Goal: Use online tool/utility: Utilize a website feature to perform a specific function

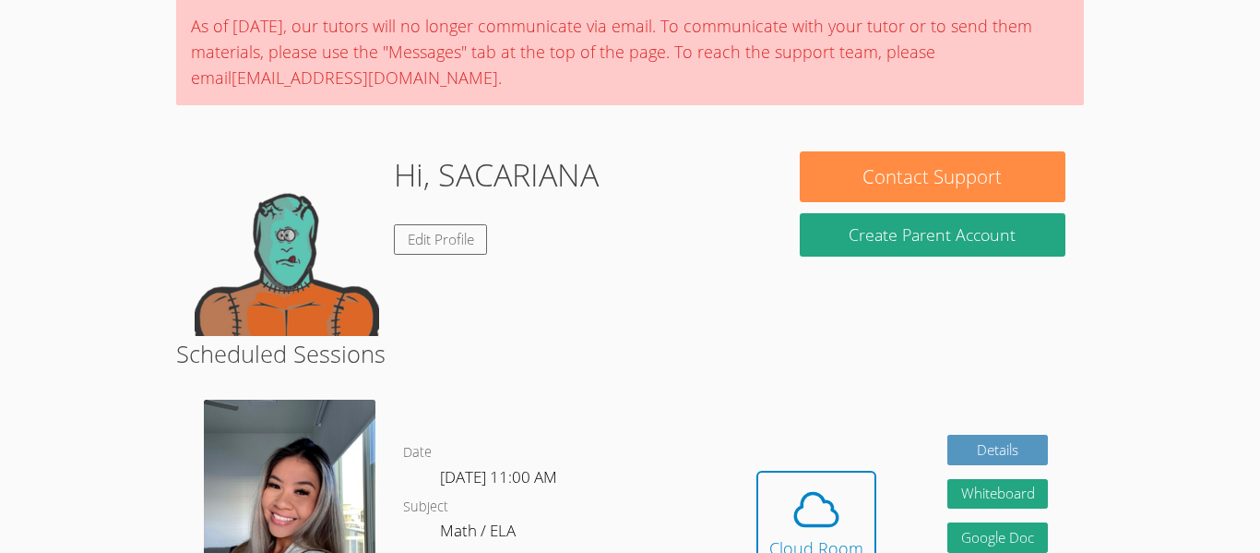
scroll to position [185, 0]
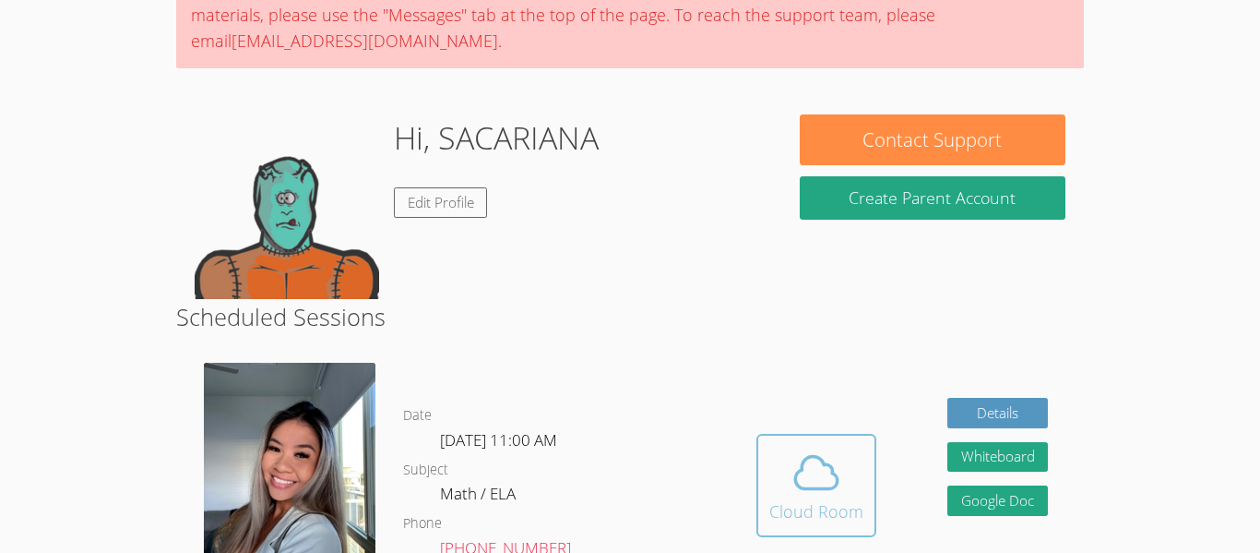
click at [852, 478] on span at bounding box center [817, 473] width 94 height 52
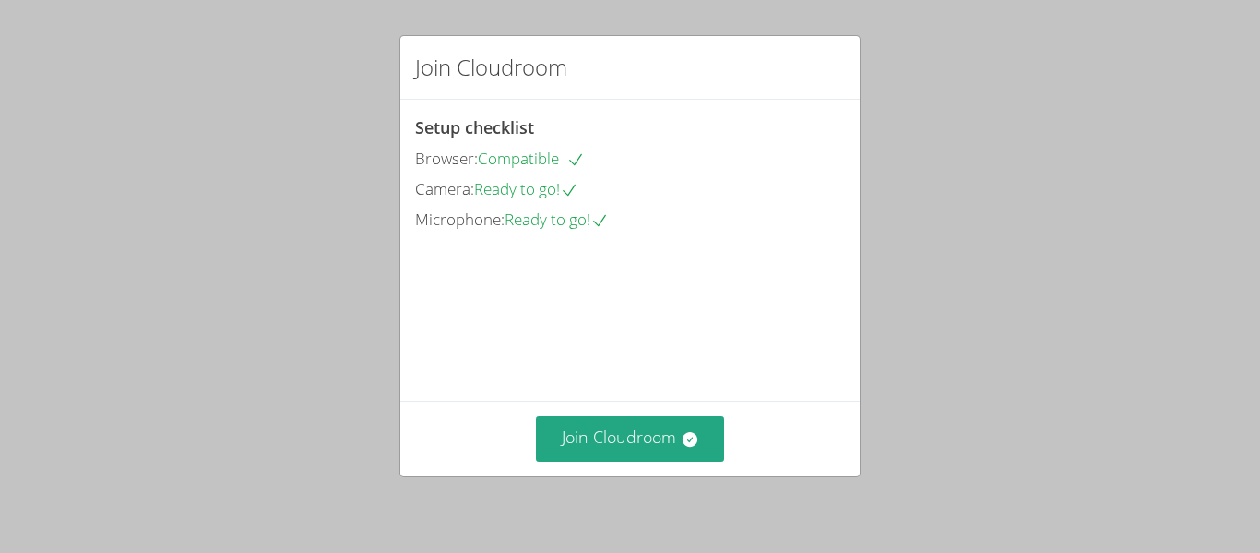
click at [852, 478] on div "Join Cloudroom Setup checklist Browser: Compatible Camera: Ready to go! Microph…" at bounding box center [630, 276] width 1260 height 553
click at [638, 428] on button "Join Cloudroom" at bounding box center [630, 438] width 189 height 45
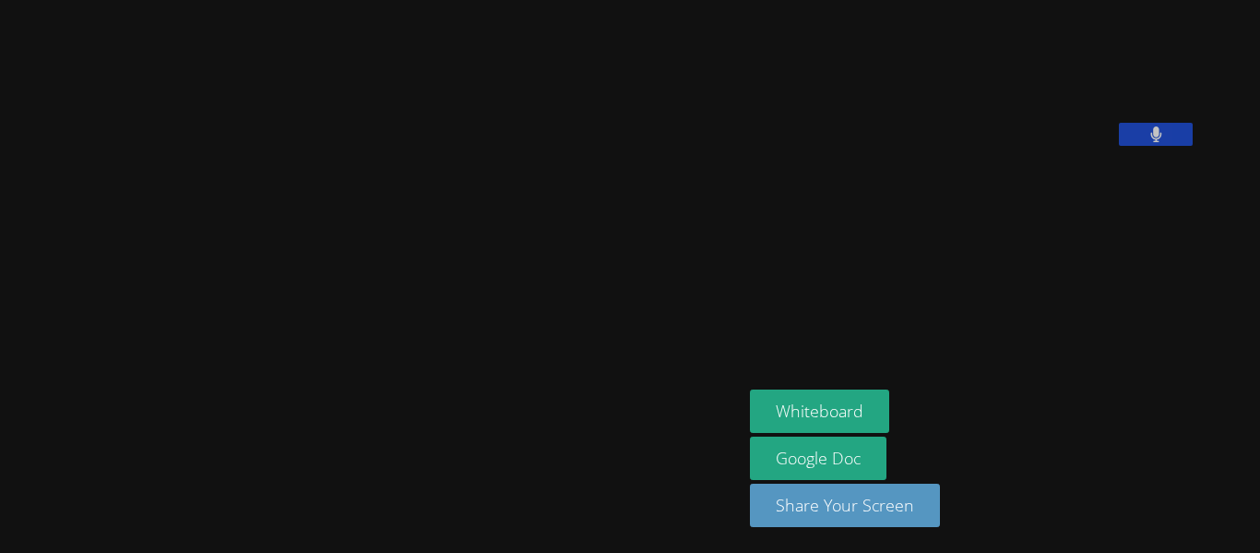
click at [1066, 500] on div "Whiteboard Google Doc Share Your Screen" at bounding box center [973, 465] width 447 height 152
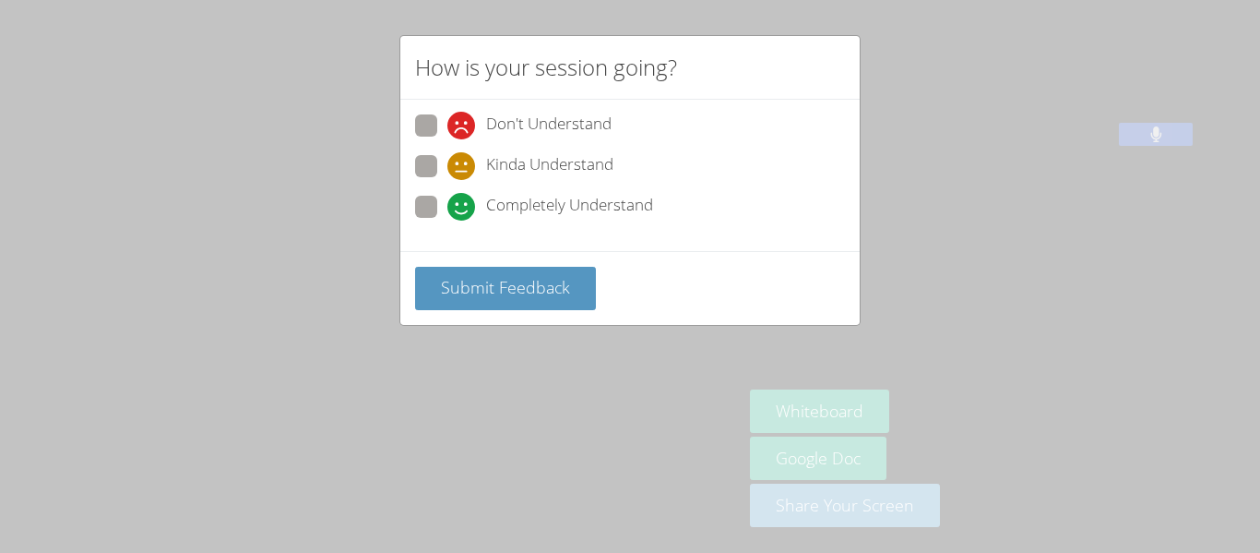
click at [447, 221] on span at bounding box center [447, 221] width 0 height 0
click at [447, 207] on input "Completely Understand" at bounding box center [455, 204] width 16 height 16
radio input "true"
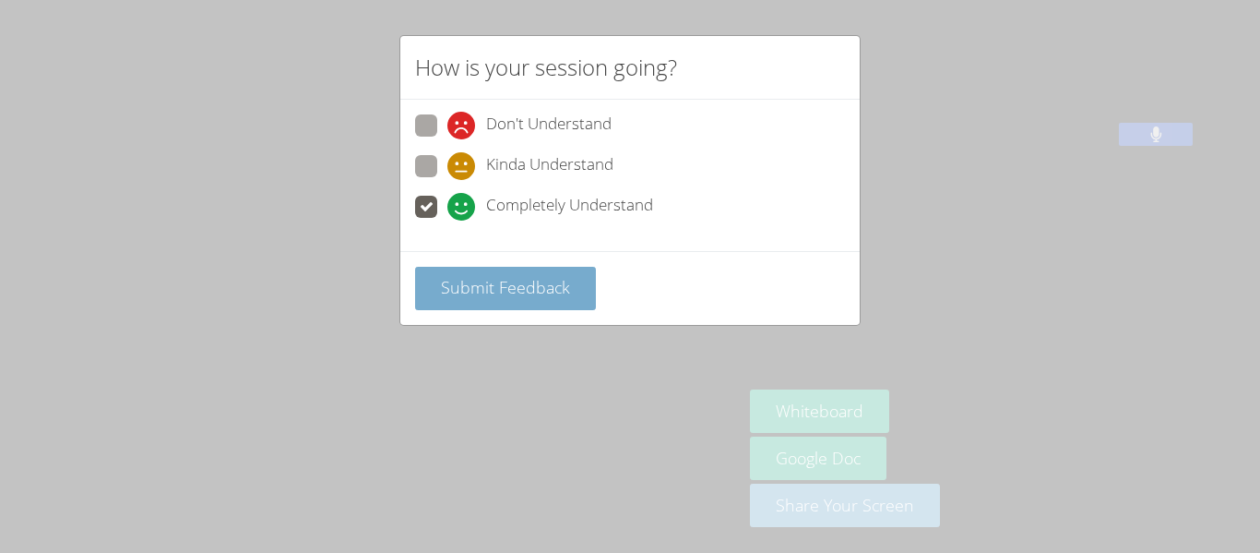
click at [473, 290] on span "Submit Feedback" at bounding box center [505, 287] width 129 height 22
